Goal: Task Accomplishment & Management: Use online tool/utility

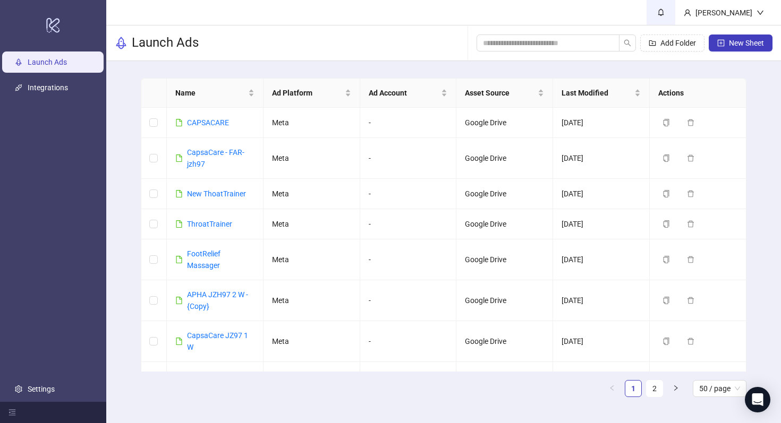
click at [664, 9] on icon "bell" at bounding box center [660, 11] width 7 height 7
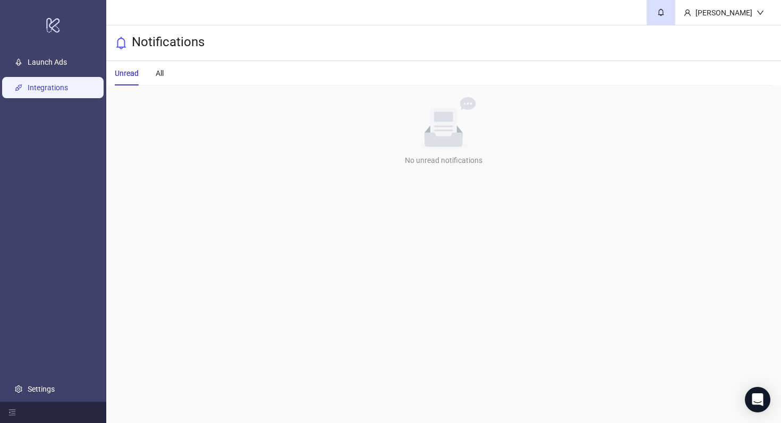
click at [29, 85] on link "Integrations" at bounding box center [48, 87] width 40 height 8
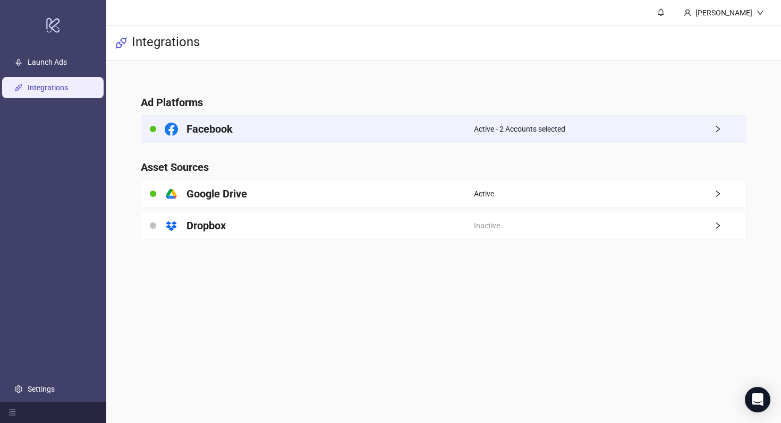
click at [456, 121] on div "Facebook" at bounding box center [307, 129] width 332 height 27
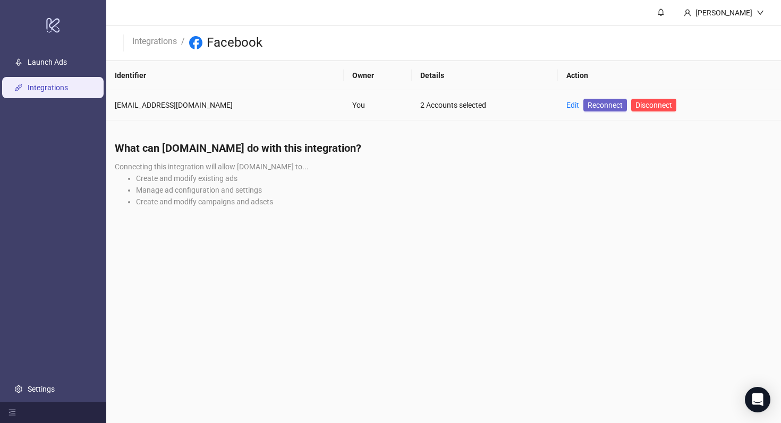
click at [601, 104] on span "Reconnect" at bounding box center [604, 105] width 35 height 12
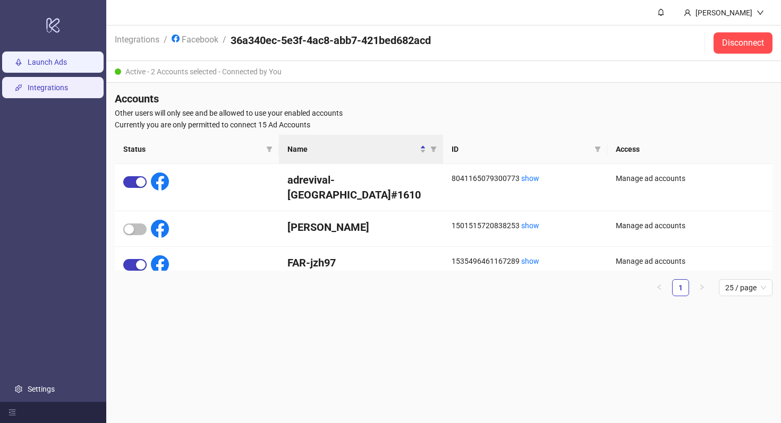
click at [67, 66] on link "Launch Ads" at bounding box center [47, 62] width 39 height 8
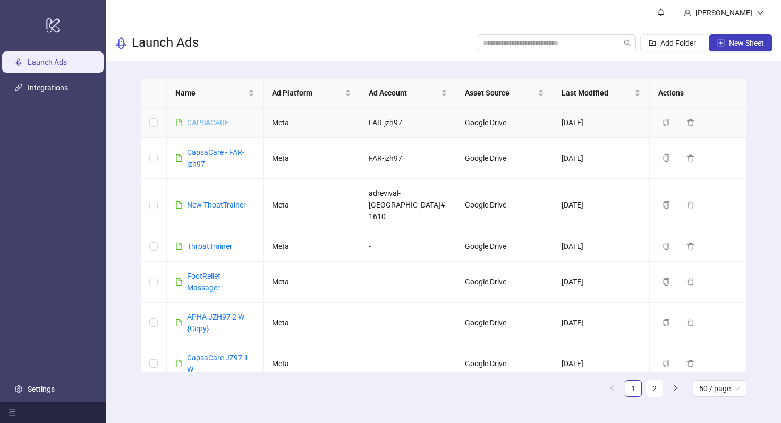
click at [205, 124] on link "CAPSACARE" at bounding box center [208, 122] width 42 height 8
